Goal: Task Accomplishment & Management: Manage account settings

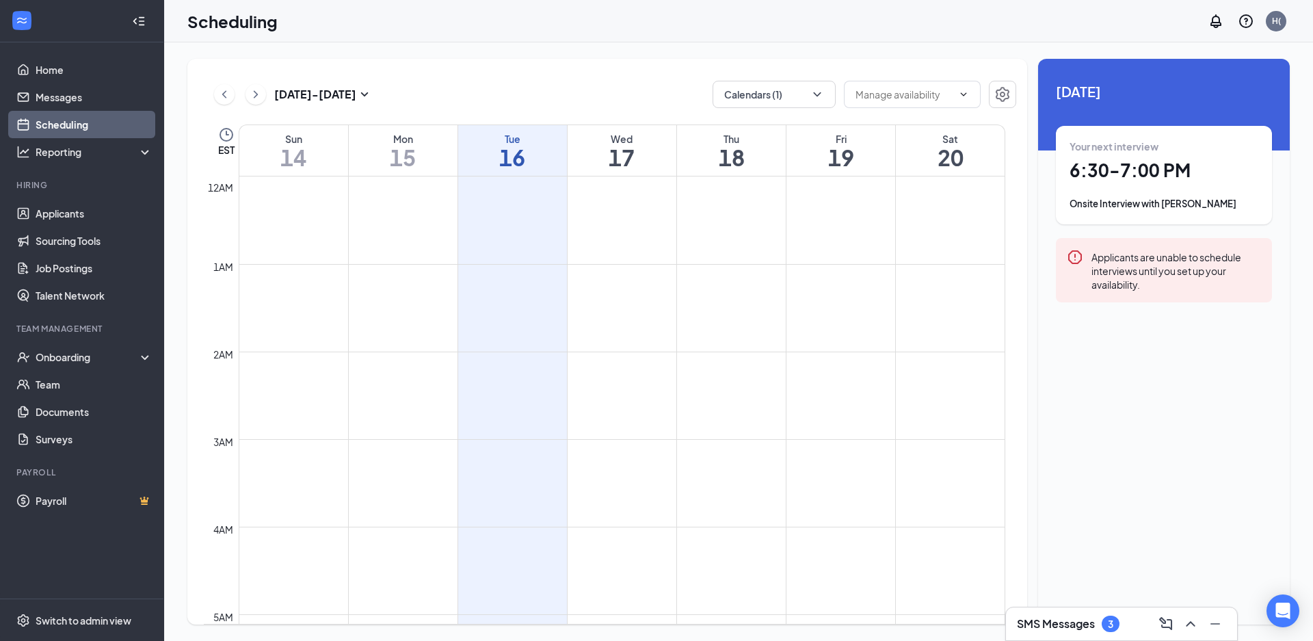
scroll to position [672, 0]
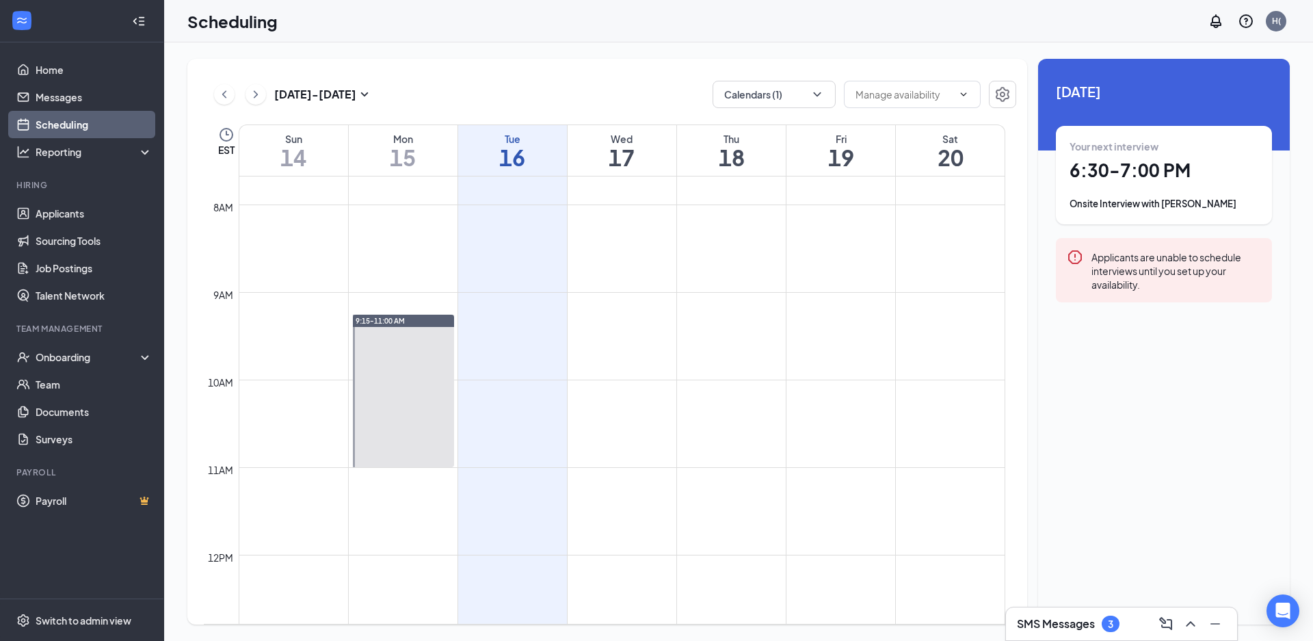
click at [386, 322] on span "9:15-11:00 AM" at bounding box center [380, 321] width 49 height 10
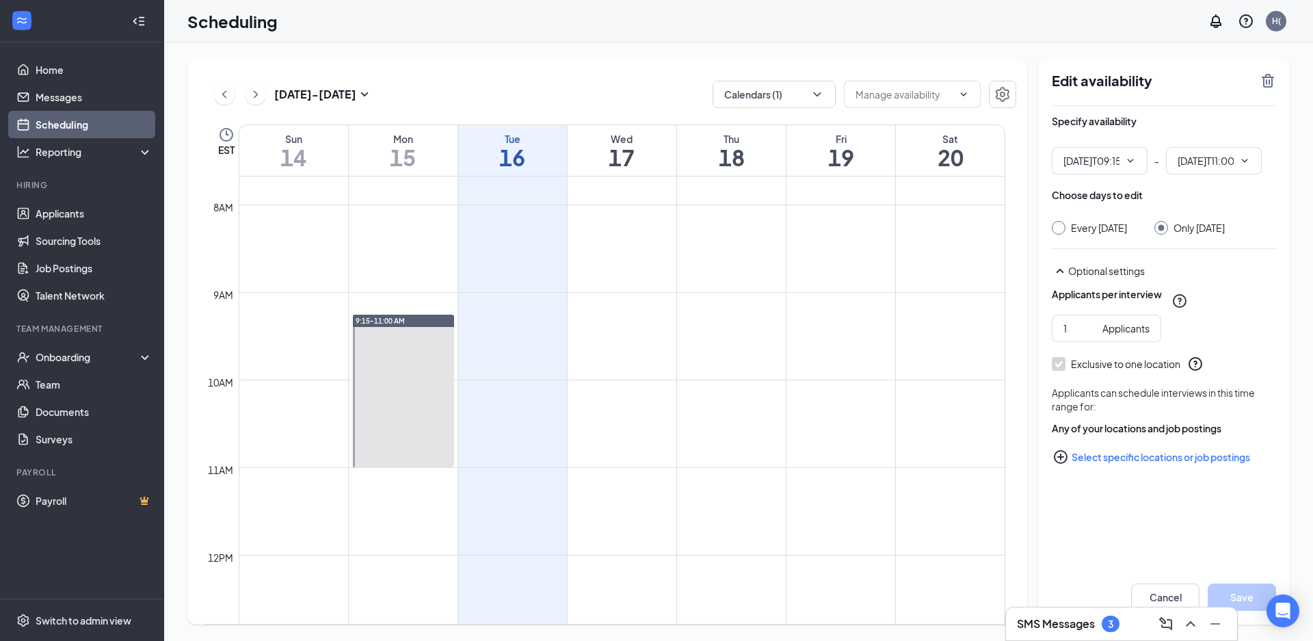
type input "09:15 AM"
type input "11:00 AM"
click at [1180, 618] on button at bounding box center [1191, 624] width 22 height 22
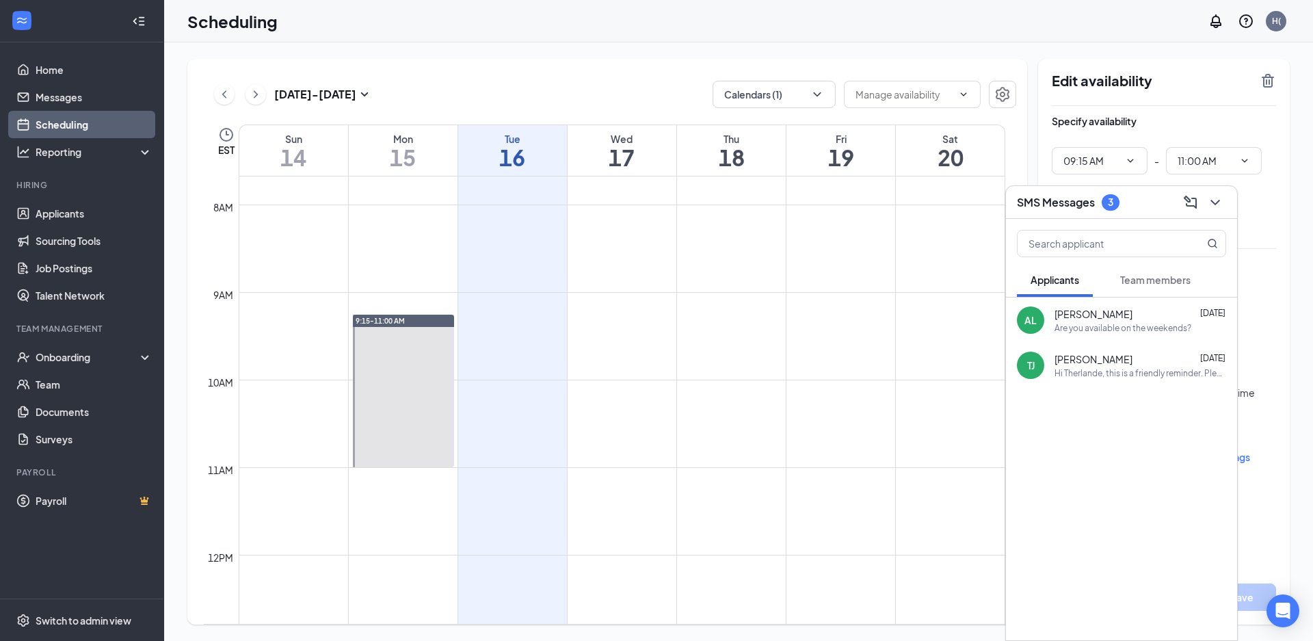
click at [1150, 335] on div "AL Ambelina [PERSON_NAME] [DATE] Are you available on the weekends?" at bounding box center [1121, 319] width 231 height 45
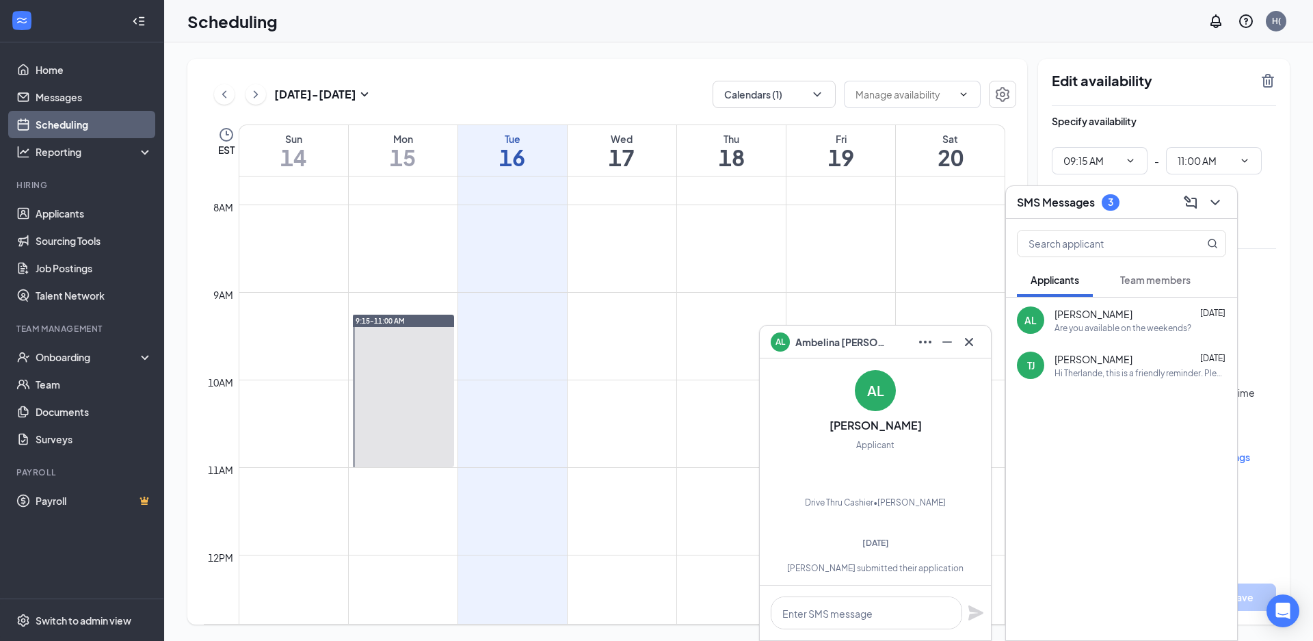
scroll to position [-296, 0]
click at [1106, 372] on div "Hi Therlande, this is a friendly reminder. Please select a meeting time slot fo…" at bounding box center [1141, 373] width 172 height 12
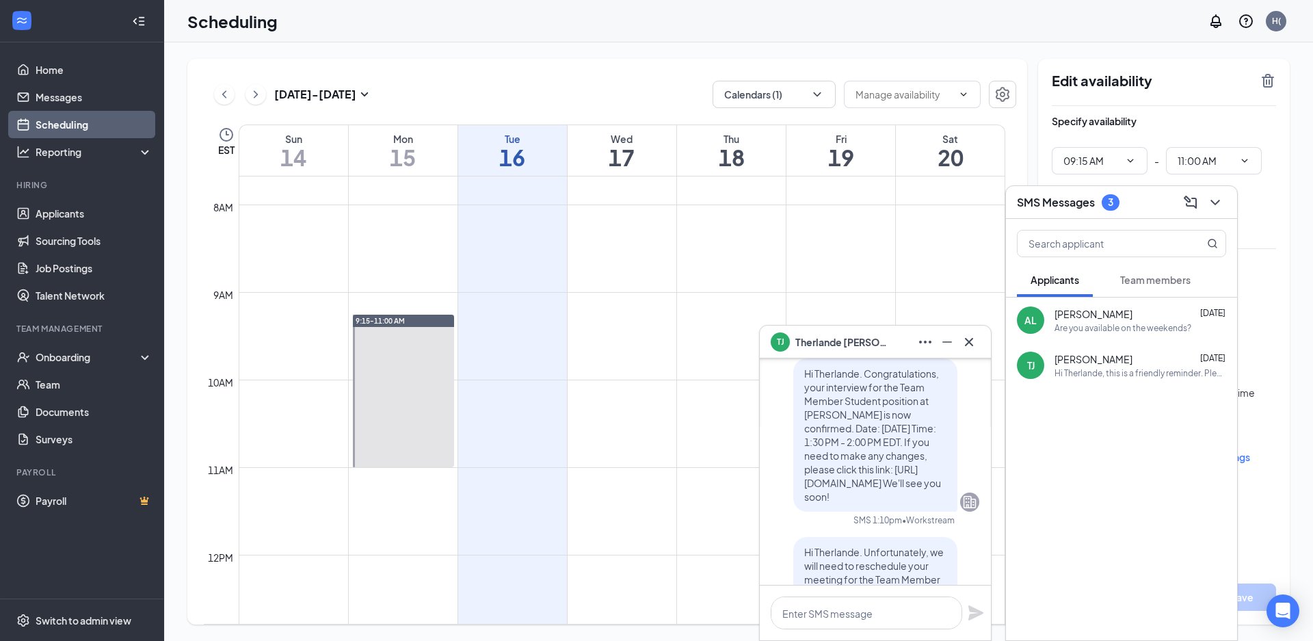
scroll to position [-713, 0]
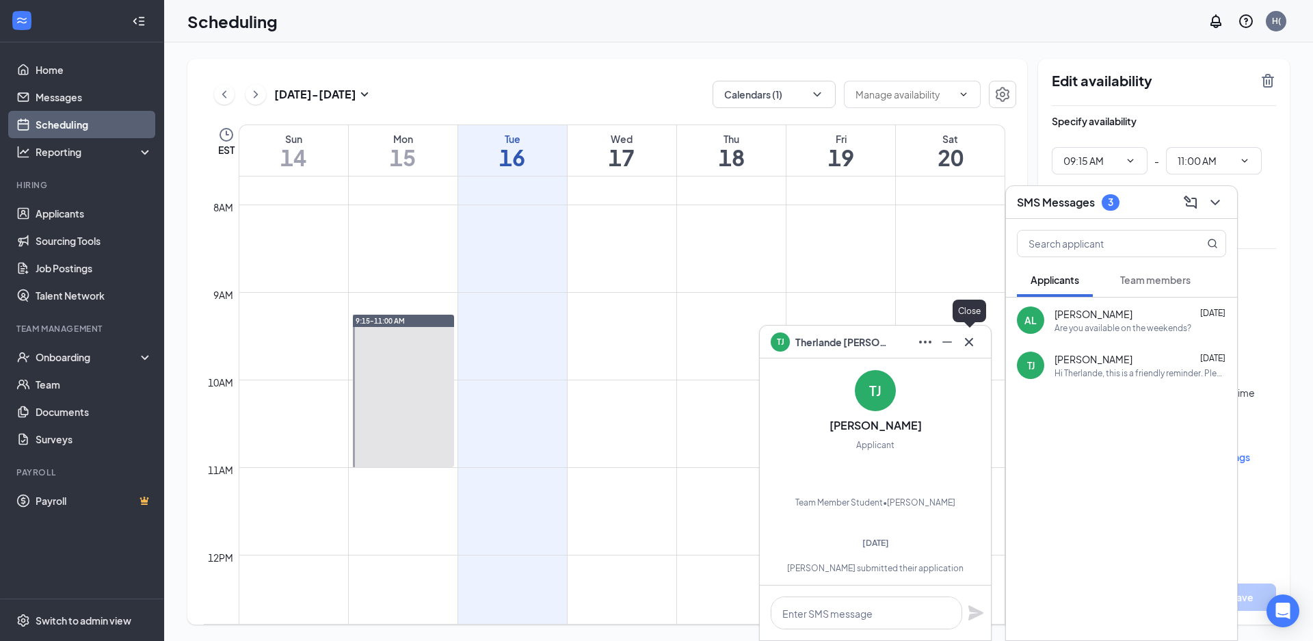
click at [966, 349] on icon "Cross" at bounding box center [969, 342] width 16 height 16
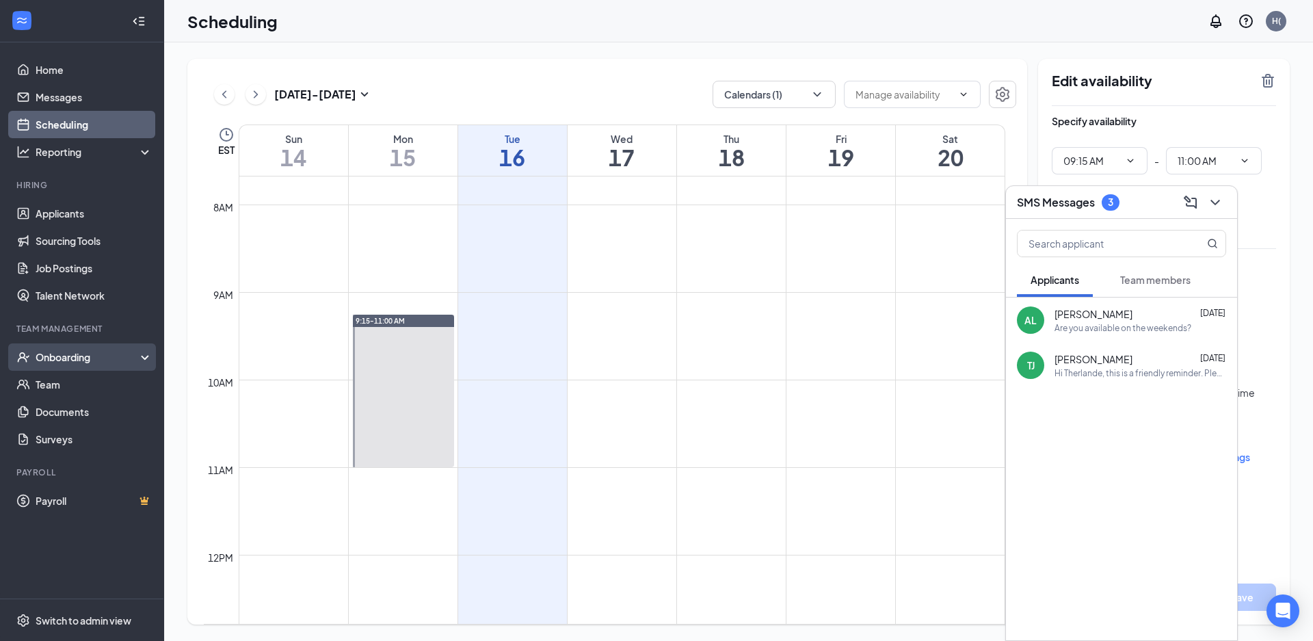
click at [66, 357] on div "Onboarding" at bounding box center [88, 357] width 105 height 14
click at [66, 376] on link "Overview" at bounding box center [94, 384] width 117 height 27
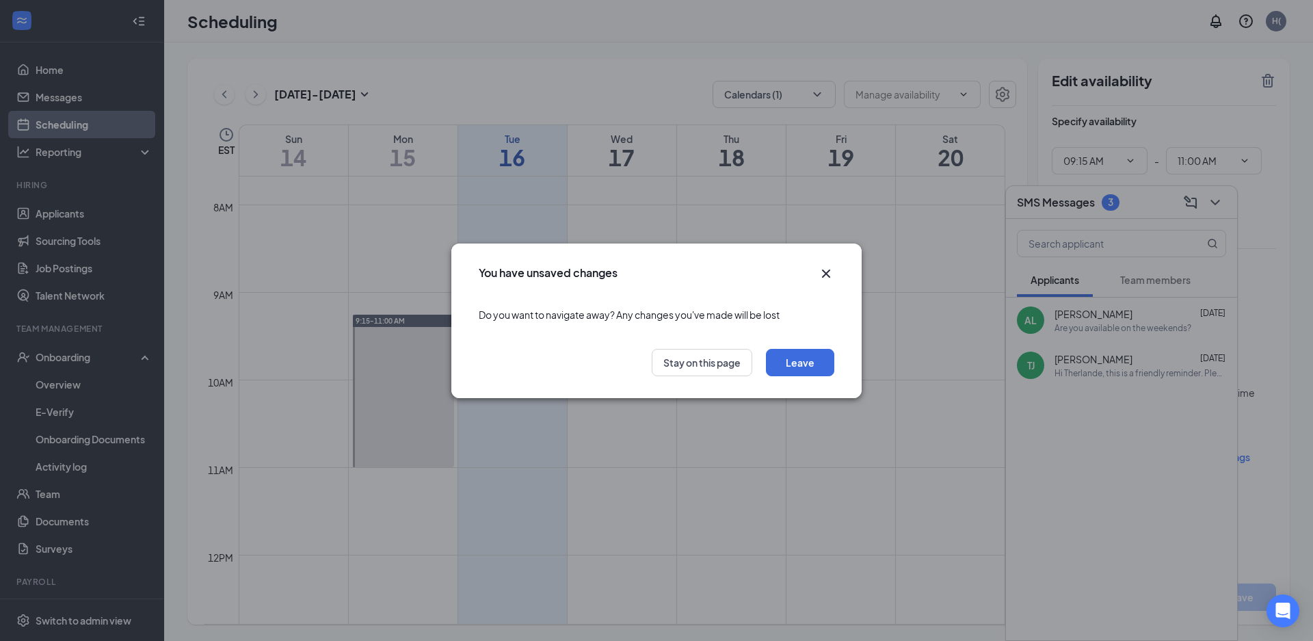
click at [827, 273] on icon "Cross" at bounding box center [826, 273] width 16 height 16
